Goal: Task Accomplishment & Management: Use online tool/utility

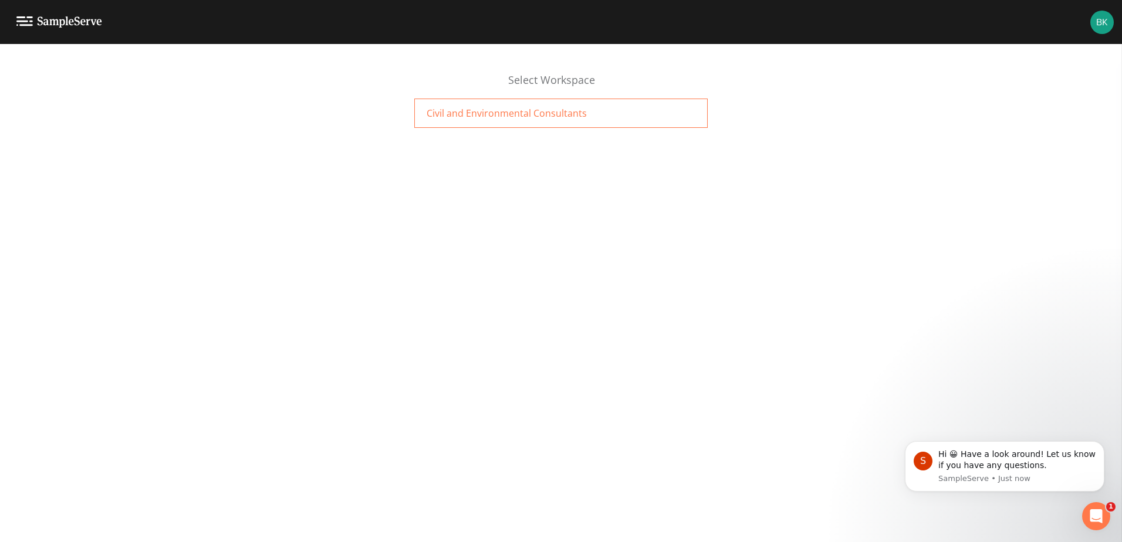
click at [516, 120] on span "Civil and Environmental Consultants" at bounding box center [507, 113] width 160 height 14
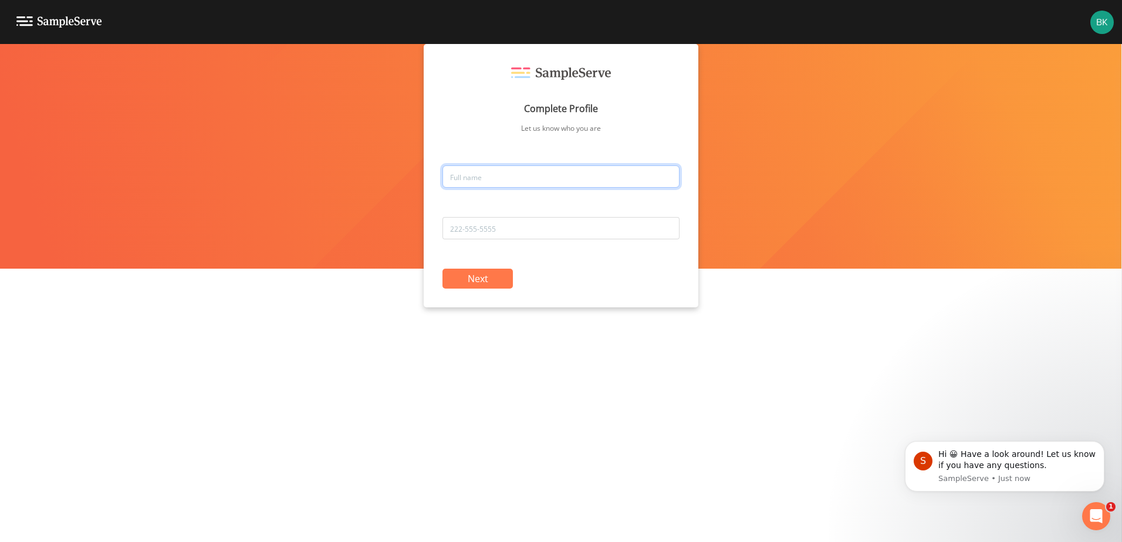
click at [549, 180] on input "text" at bounding box center [560, 176] width 237 height 22
type input "Baylee Kushner"
type input "416-620-3491"
click at [469, 283] on button "Next" at bounding box center [477, 279] width 70 height 20
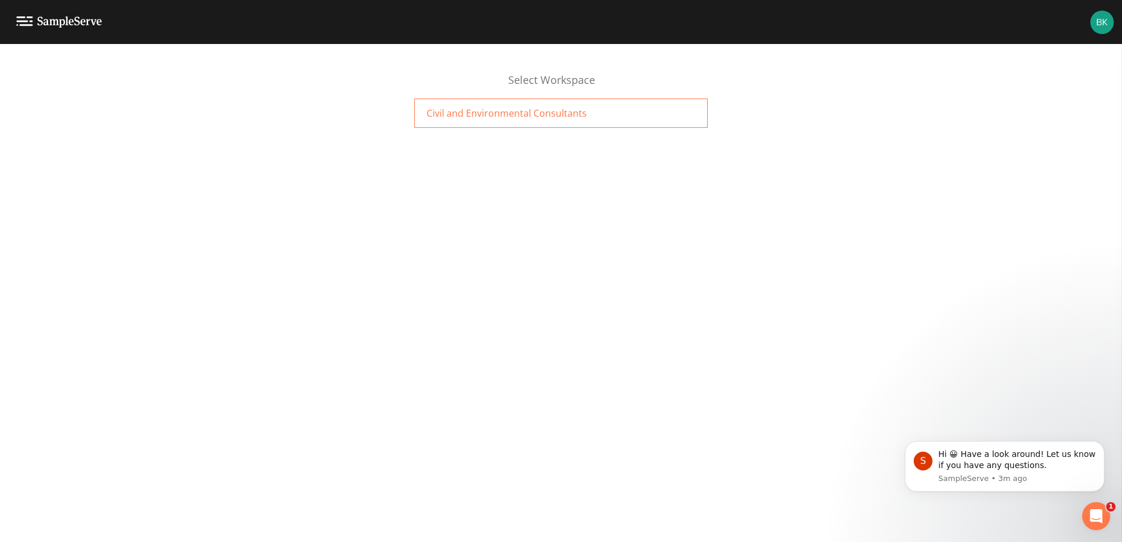
click at [548, 120] on span "Civil and Environmental Consultants" at bounding box center [507, 113] width 160 height 14
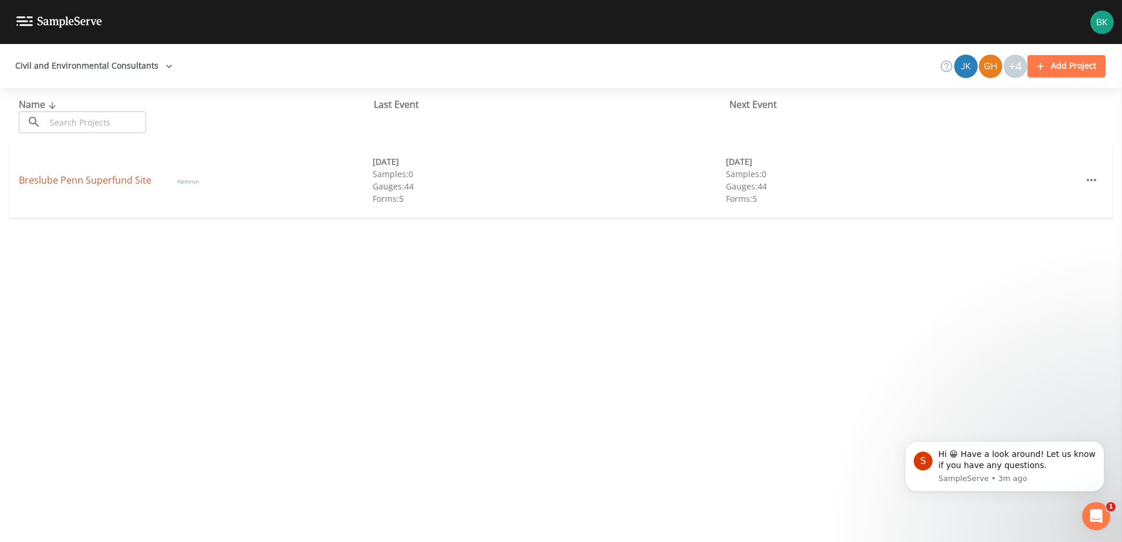
click at [90, 180] on link "Breslube Penn Superfund Site" at bounding box center [86, 180] width 135 height 13
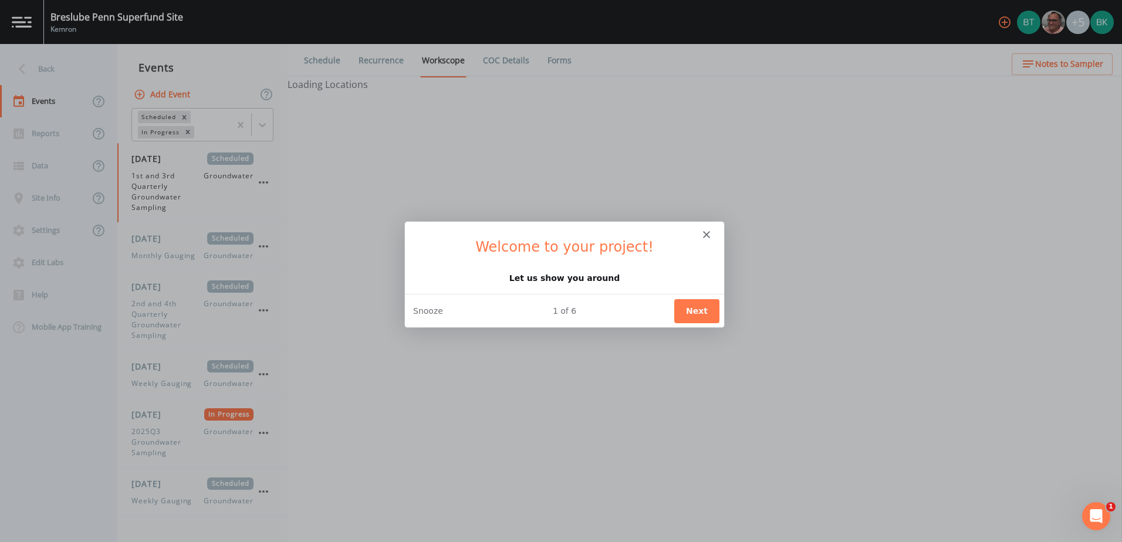
select select "4f082be6-97a7-4f70-a81f-c26a4e896ad7"
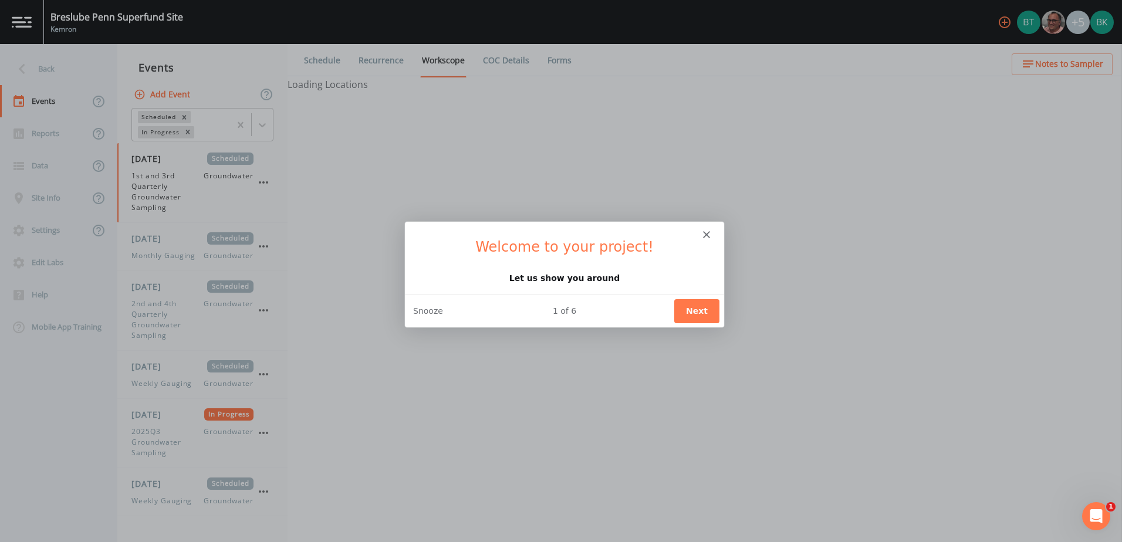
select select "4f082be6-97a7-4f70-a81f-c26a4e896ad7"
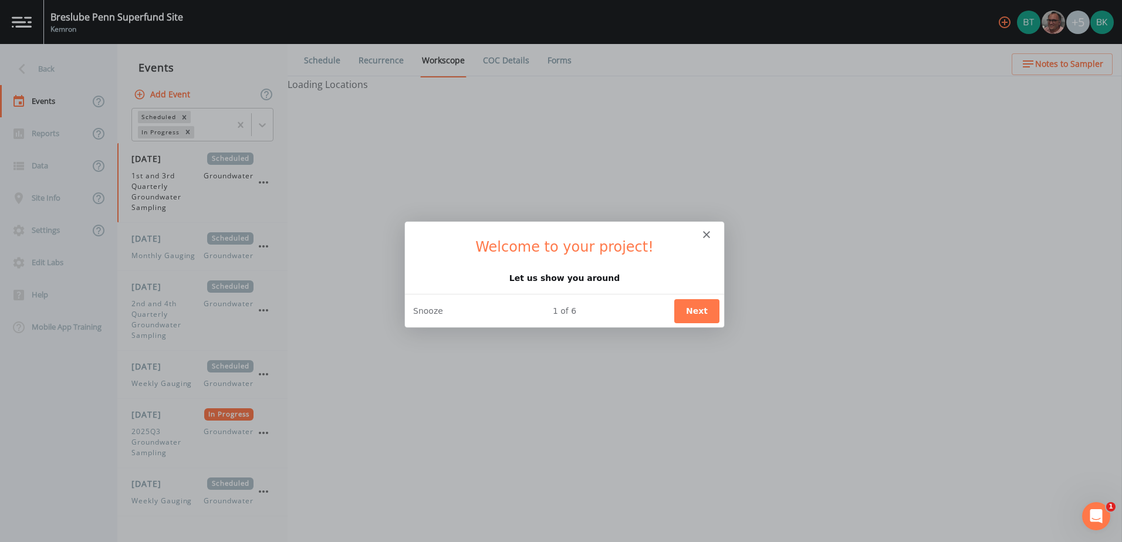
select select "4f082be6-97a7-4f70-a81f-c26a4e896ad7"
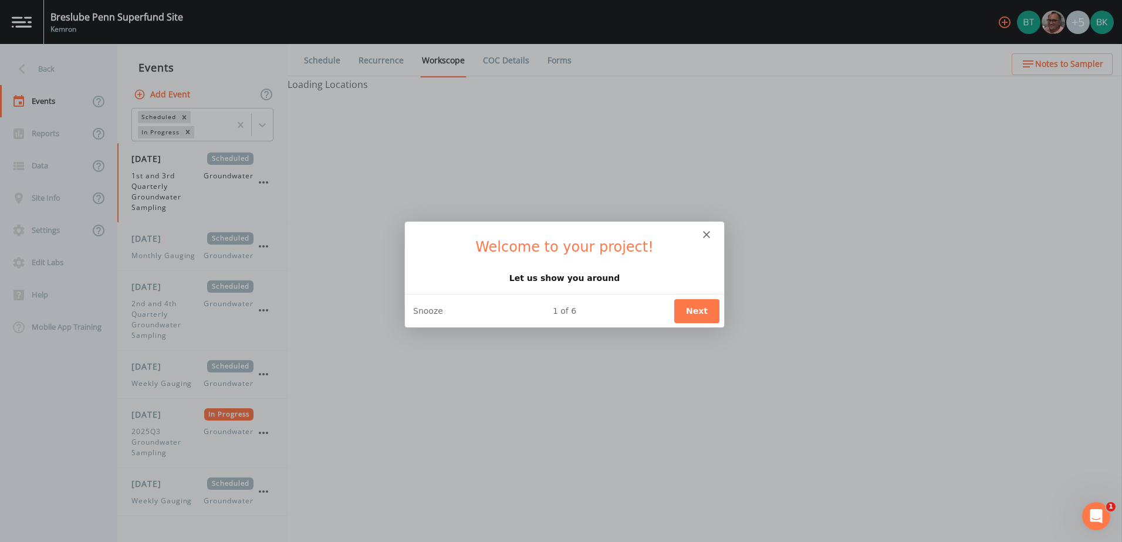
select select "4f082be6-97a7-4f70-a81f-c26a4e896ad7"
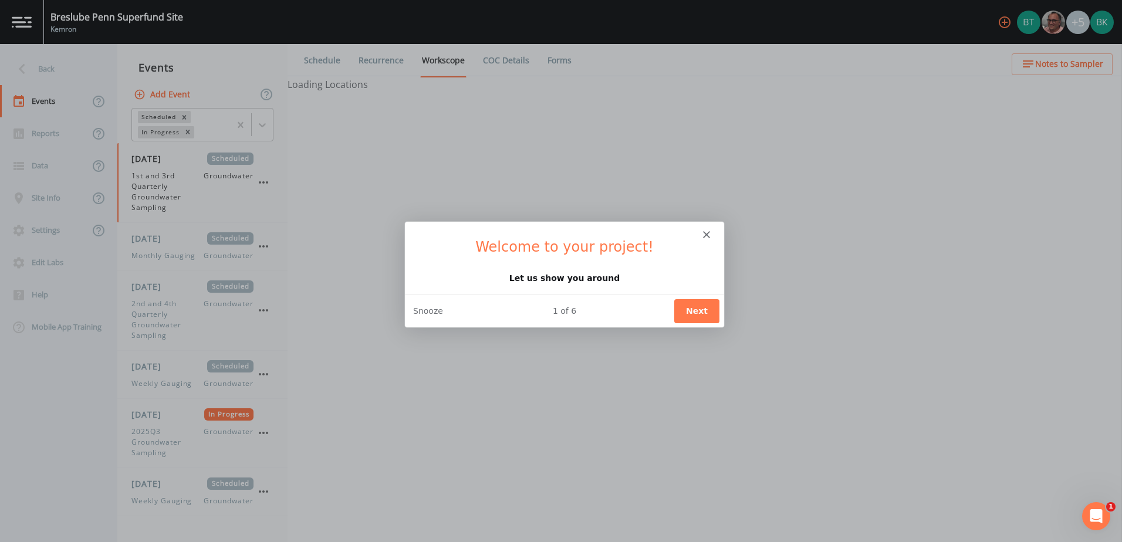
select select "4f082be6-97a7-4f70-a81f-c26a4e896ad7"
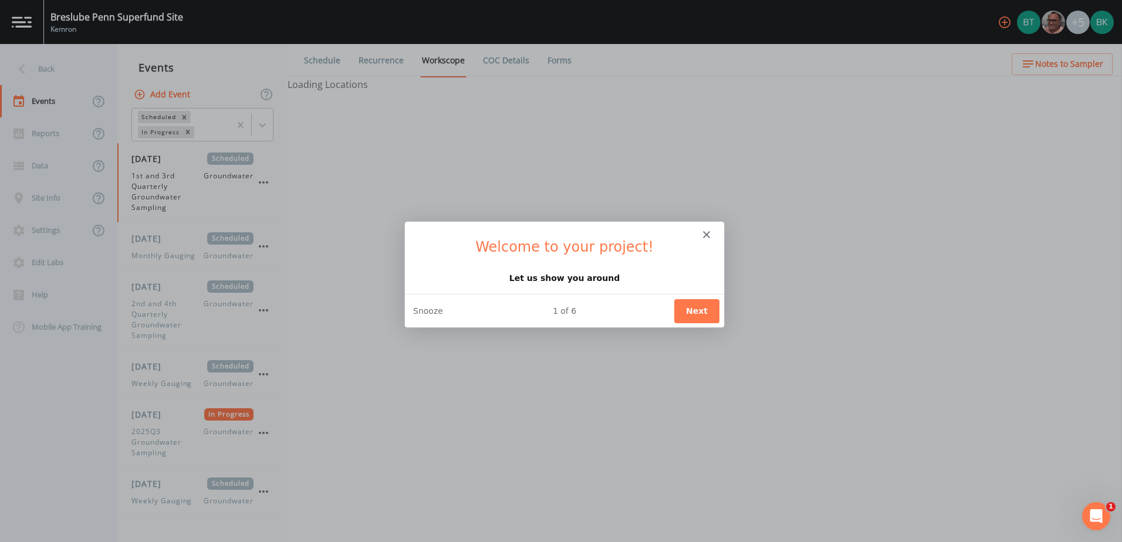
select select "4f082be6-97a7-4f70-a81f-c26a4e896ad7"
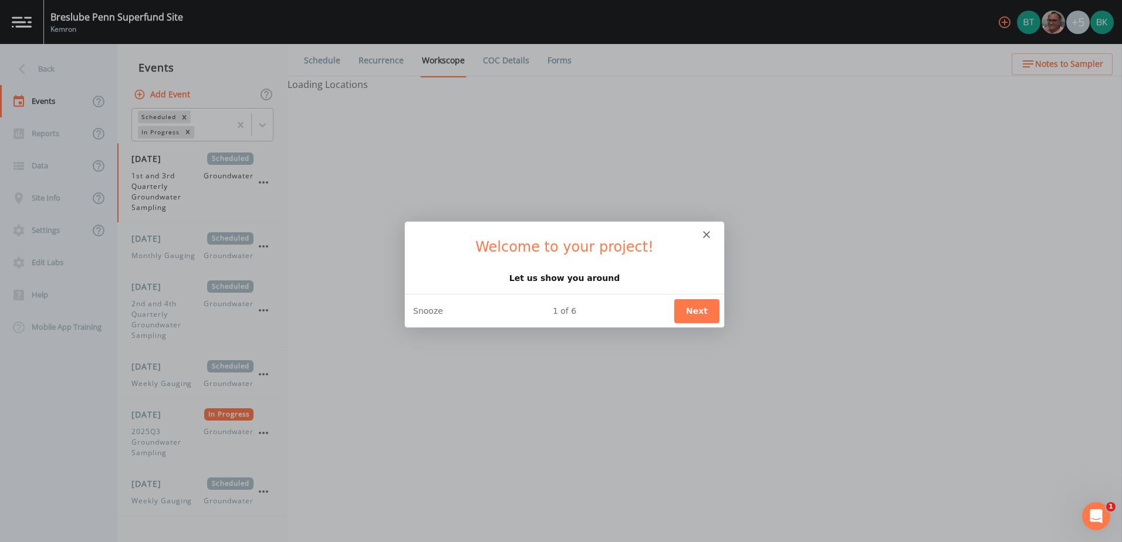
select select "4f082be6-97a7-4f70-a81f-c26a4e896ad7"
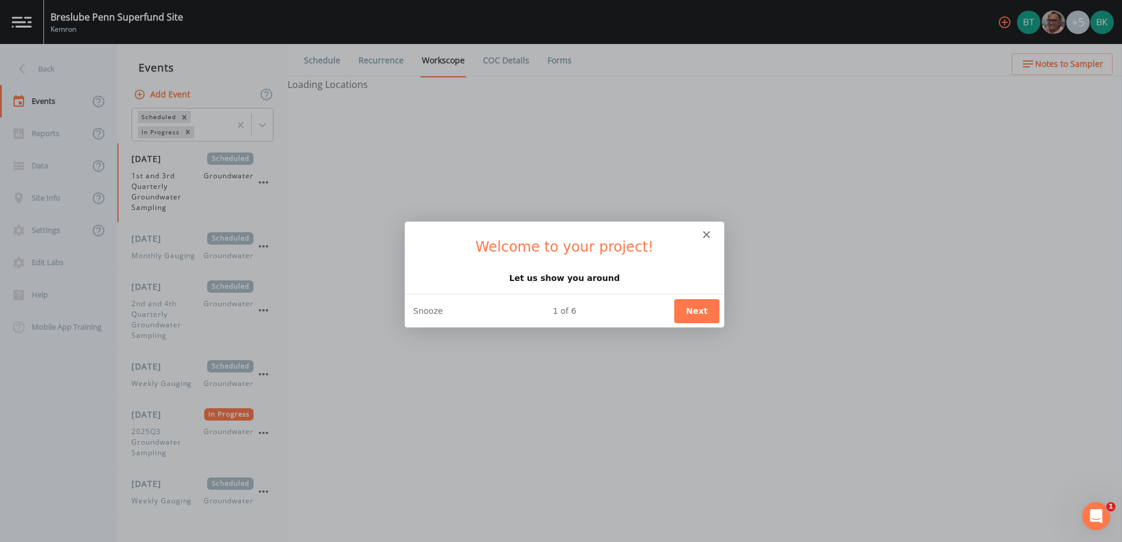
select select "4f082be6-97a7-4f70-a81f-c26a4e896ad7"
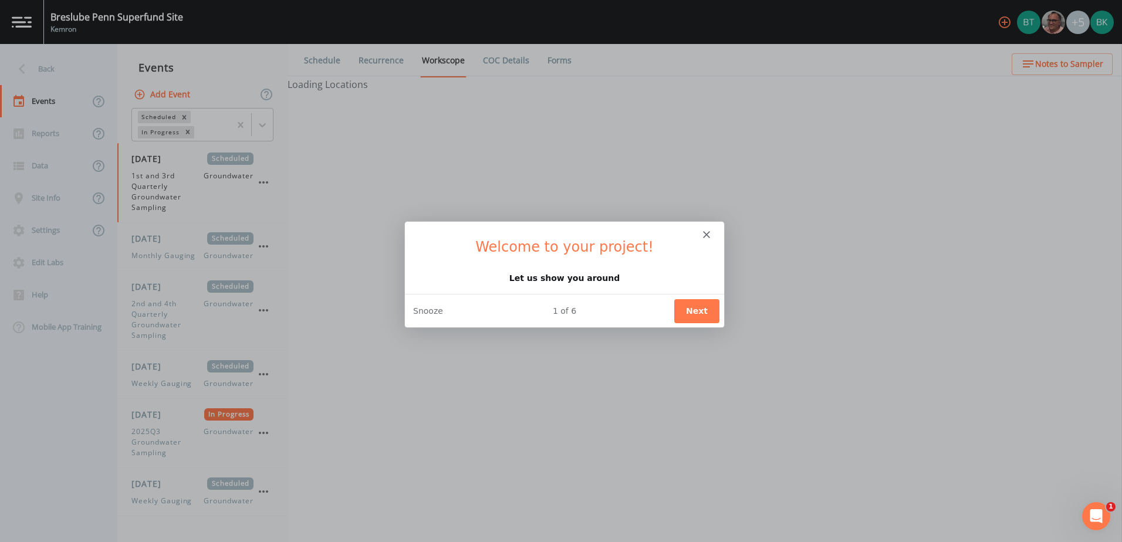
select select "4f082be6-97a7-4f70-a81f-c26a4e896ad7"
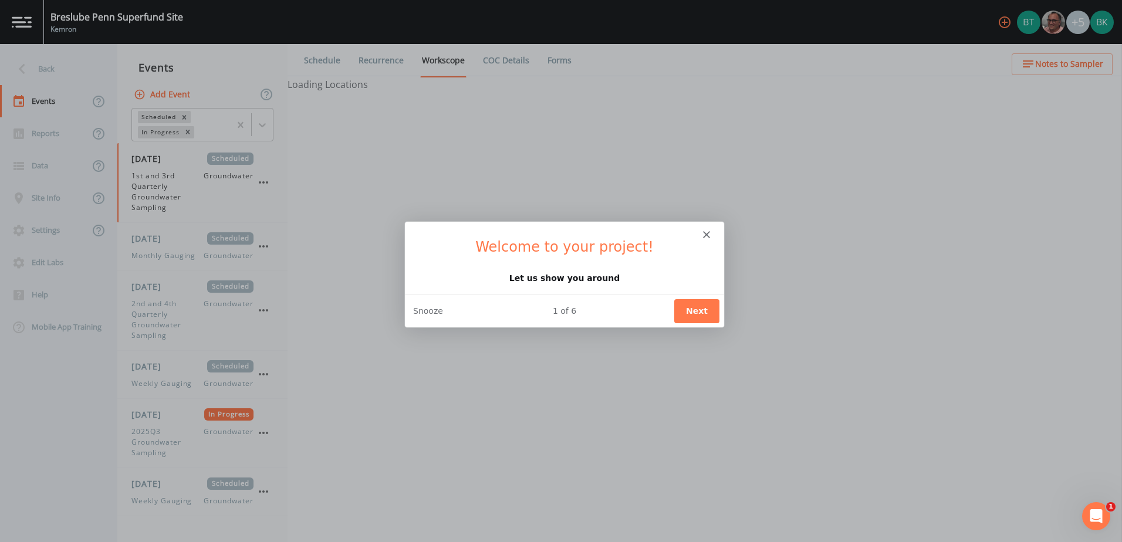
select select "4f082be6-97a7-4f70-a81f-c26a4e896ad7"
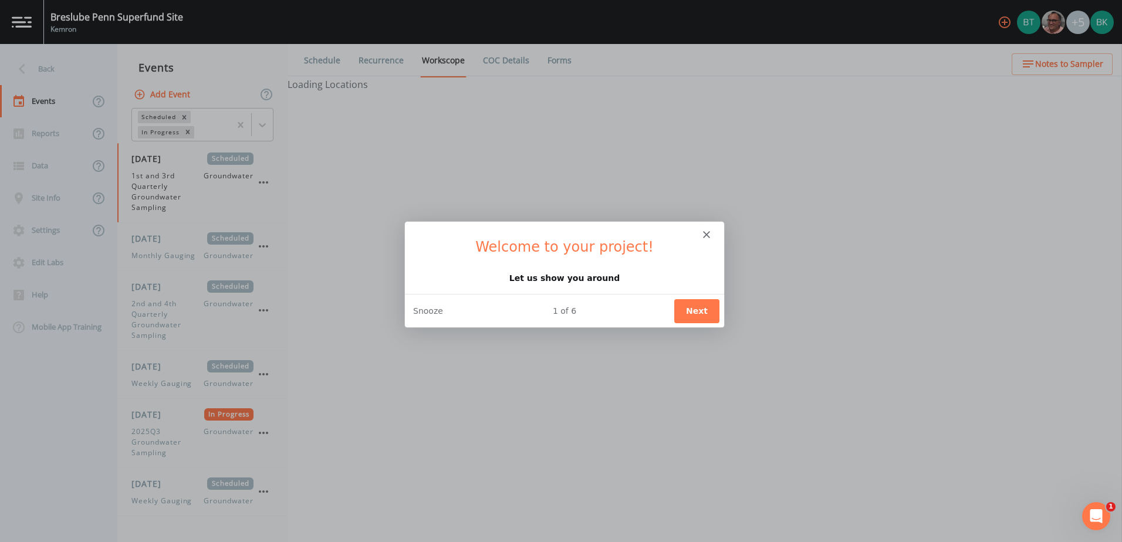
select select "4f082be6-97a7-4f70-a81f-c26a4e896ad7"
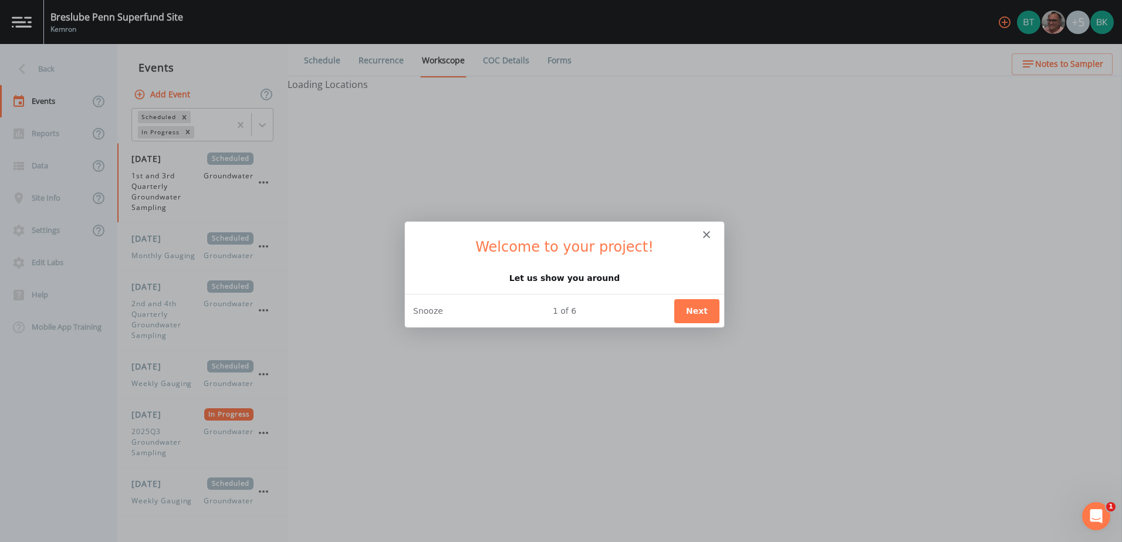
select select "4f082be6-97a7-4f70-a81f-c26a4e896ad7"
select select "735bfb27-7614-48c8-9c52-4bea6a4ade30"
select select "f37c443a-374a-4031-acf4-1100f52570ad"
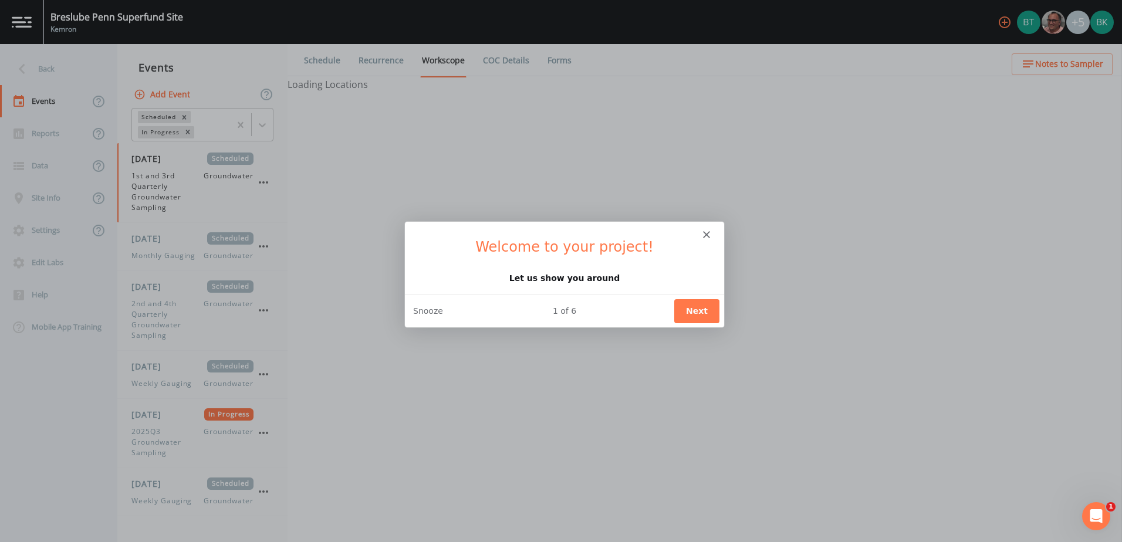
select select "f7621d8c-c4b8-4553-b36b-9477d48a9eb9"
select select "2f7cc9fb-0204-44df-a1d0-a51fedfe7168"
select select "5117f804-df8a-42b0-8d50-9f25c3cae74a"
select select "d39e4373-1736-4db8-8f8f-2319c0ca05a3"
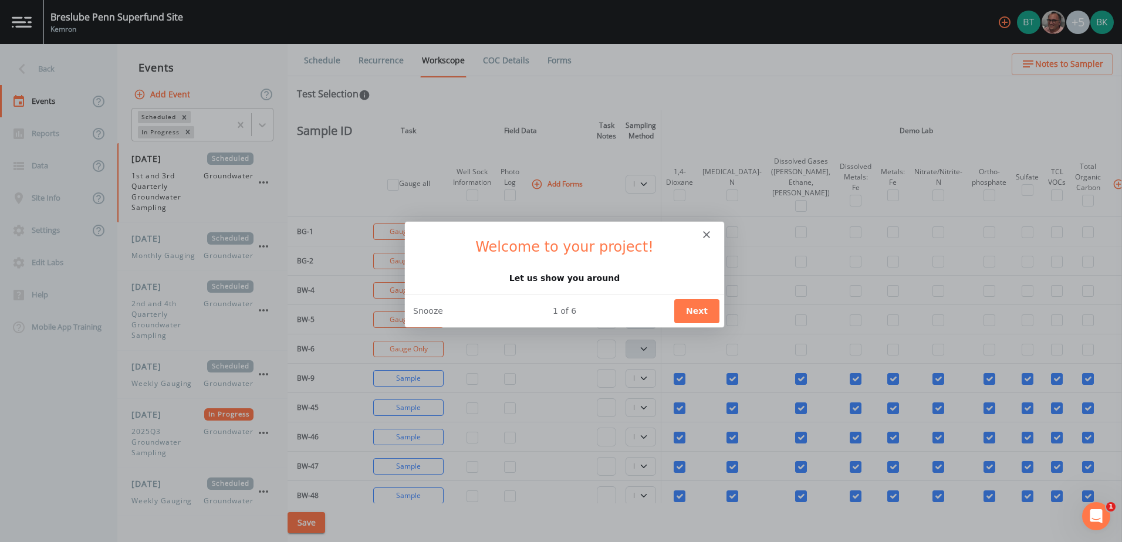
click at [687, 309] on button "Next" at bounding box center [696, 310] width 45 height 24
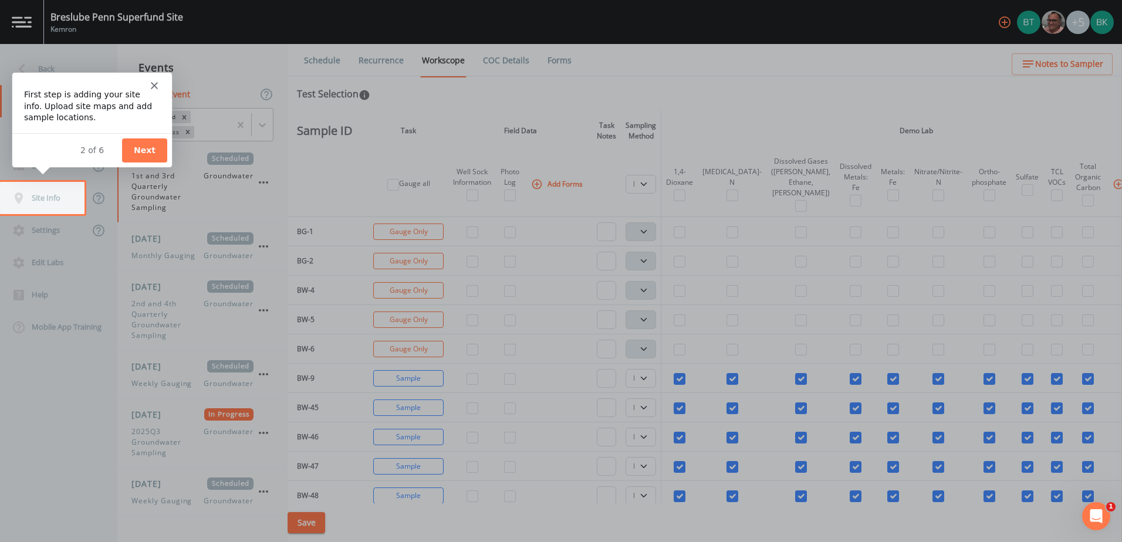
click at [136, 147] on button "Next" at bounding box center [143, 150] width 45 height 24
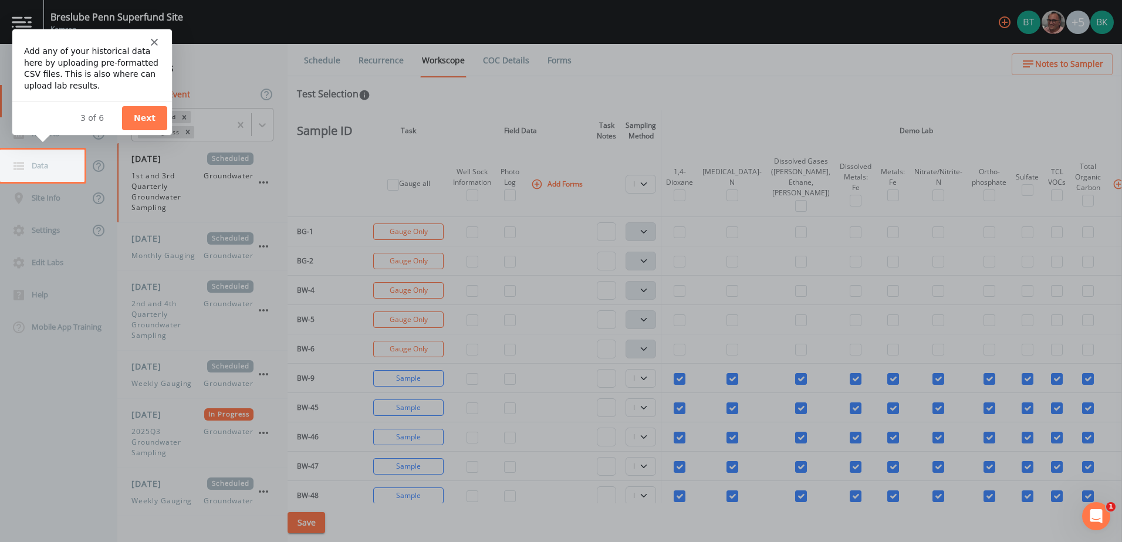
click at [151, 116] on button "Next" at bounding box center [143, 117] width 45 height 24
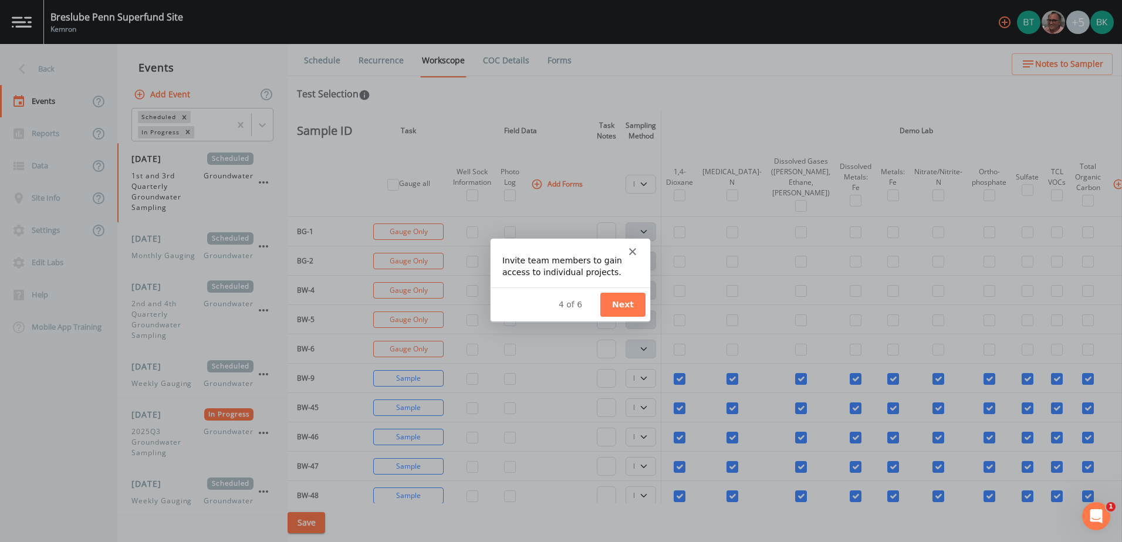
click at [623, 303] on button "Next" at bounding box center [622, 304] width 45 height 24
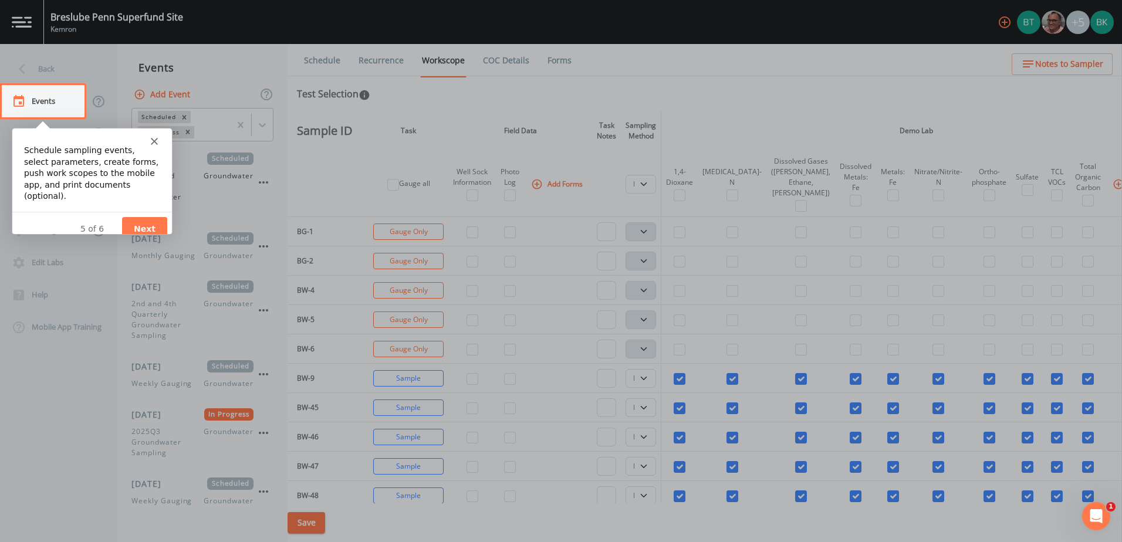
click at [143, 217] on button "Next" at bounding box center [143, 229] width 45 height 24
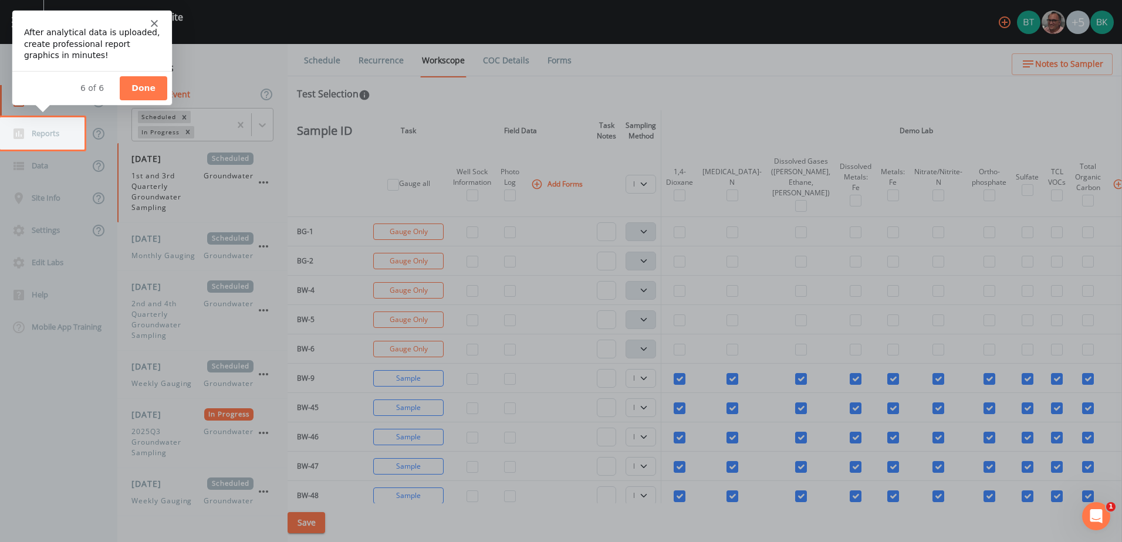
click at [156, 82] on button "Done" at bounding box center [143, 88] width 48 height 24
